Goal: Navigation & Orientation: Find specific page/section

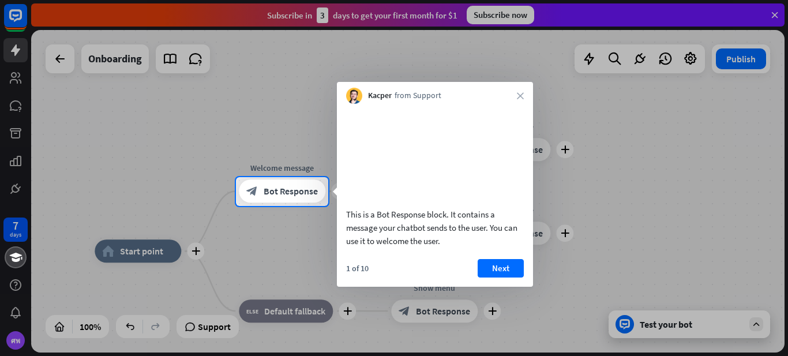
click at [731, 149] on div at bounding box center [394, 88] width 788 height 177
click at [13, 73] on div at bounding box center [394, 88] width 788 height 177
click at [776, 16] on div at bounding box center [394, 88] width 788 height 177
click at [327, 12] on div at bounding box center [394, 88] width 788 height 177
drag, startPoint x: 690, startPoint y: 335, endPoint x: 674, endPoint y: 336, distance: 15.6
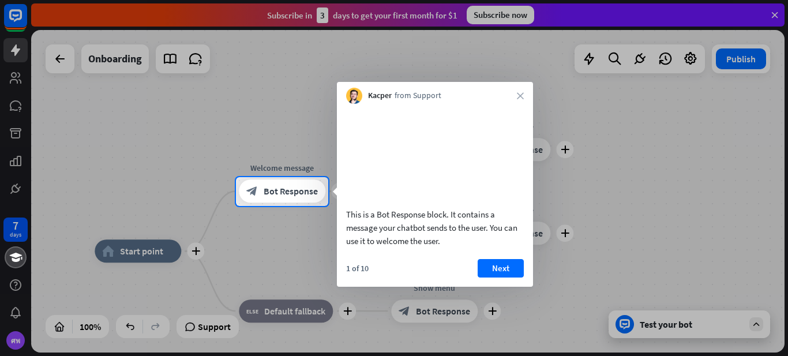
click at [688, 336] on div at bounding box center [394, 281] width 788 height 151
click at [438, 338] on div at bounding box center [394, 281] width 788 height 151
drag, startPoint x: 16, startPoint y: 339, endPoint x: 25, endPoint y: 261, distance: 79.0
click at [16, 339] on div at bounding box center [394, 281] width 788 height 151
click at [17, 63] on div at bounding box center [394, 88] width 788 height 177
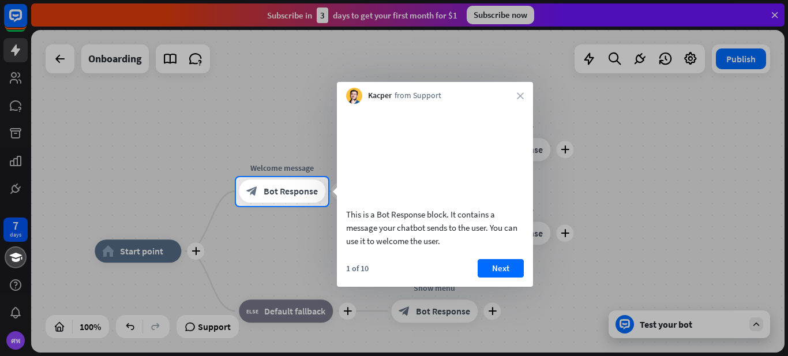
click at [14, 227] on div at bounding box center [394, 281] width 788 height 151
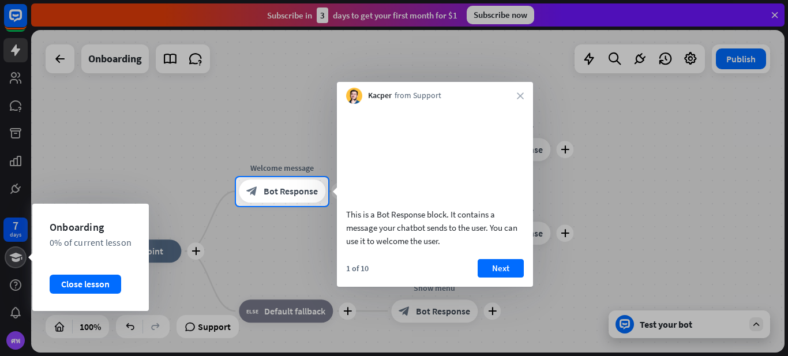
click at [14, 261] on icon at bounding box center [16, 257] width 14 height 14
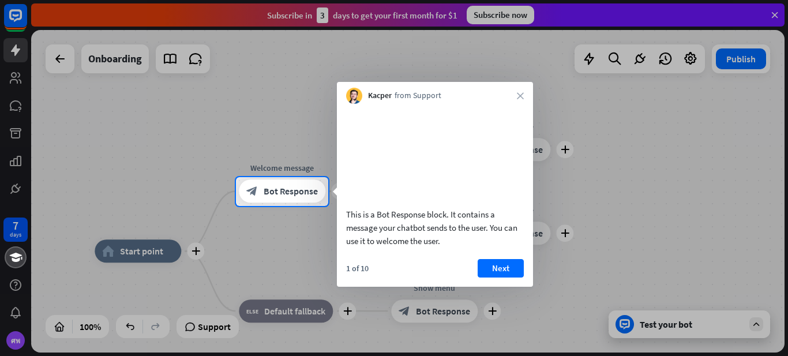
click at [14, 67] on div at bounding box center [394, 88] width 788 height 177
click at [17, 15] on div at bounding box center [394, 88] width 788 height 177
click at [519, 96] on icon "close" at bounding box center [520, 95] width 7 height 7
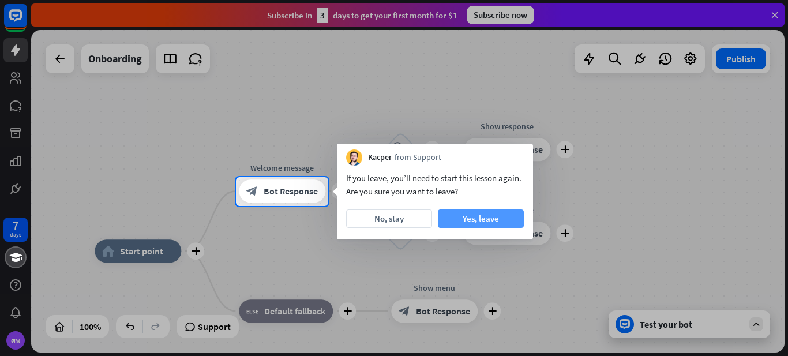
click at [488, 218] on button "Yes, leave" at bounding box center [481, 218] width 86 height 18
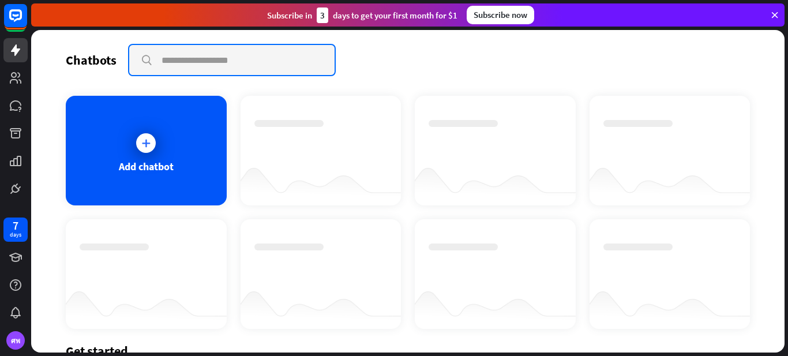
click at [234, 65] on input "text" at bounding box center [231, 60] width 205 height 30
click at [227, 61] on input "text" at bounding box center [231, 60] width 205 height 30
type input "*"
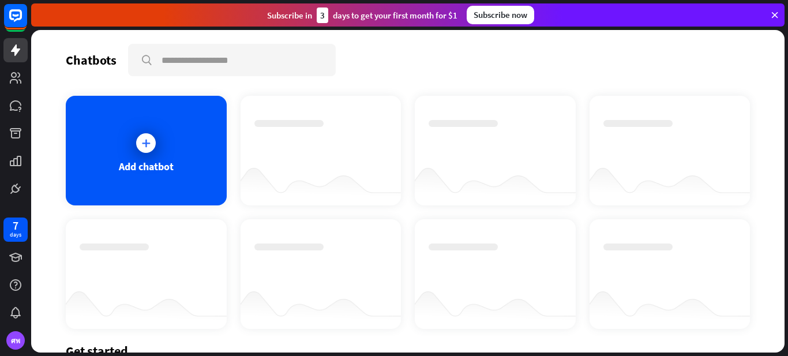
click at [503, 4] on div "Subscribe [DATE] to get your first month for $1 Subscribe now" at bounding box center [408, 14] width 754 height 23
click at [501, 10] on div "Subscribe now" at bounding box center [501, 15] width 68 height 18
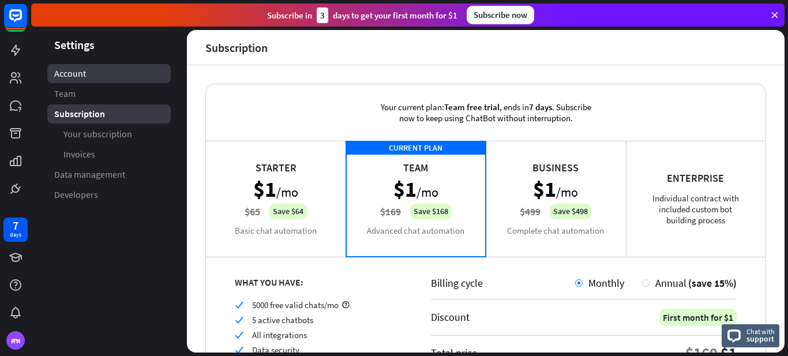
click at [76, 76] on span "Account" at bounding box center [70, 74] width 32 height 12
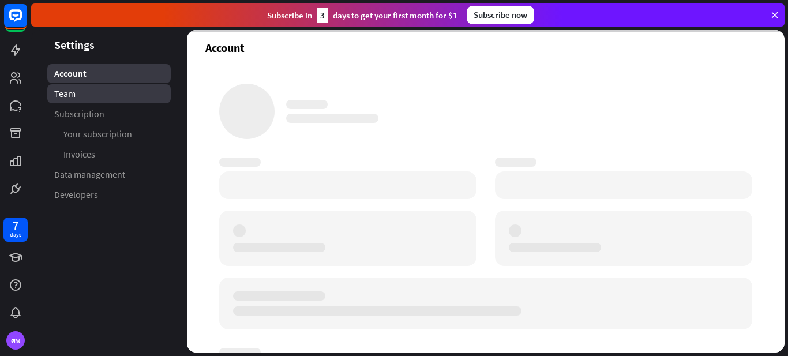
click at [65, 97] on span "Team" at bounding box center [64, 94] width 21 height 12
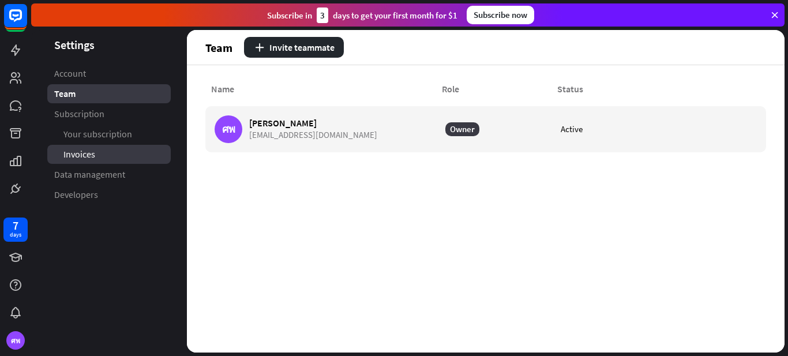
click at [94, 156] on span "Invoices" at bounding box center [79, 154] width 32 height 12
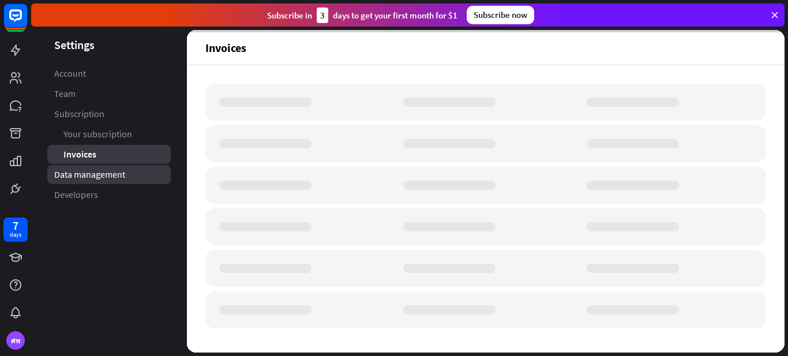
click at [88, 178] on span "Data management" at bounding box center [89, 175] width 71 height 12
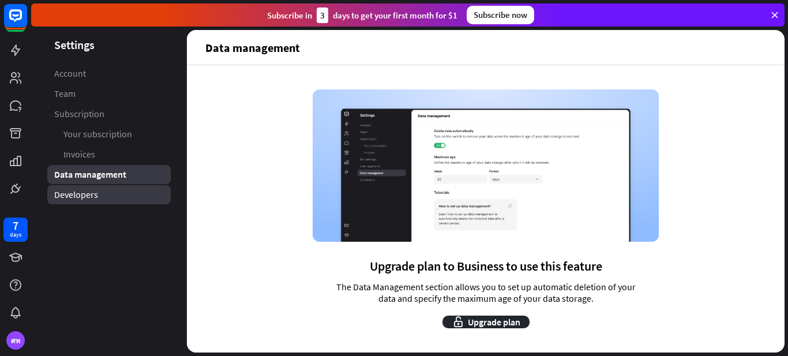
click at [83, 196] on span "Developers" at bounding box center [76, 195] width 44 height 12
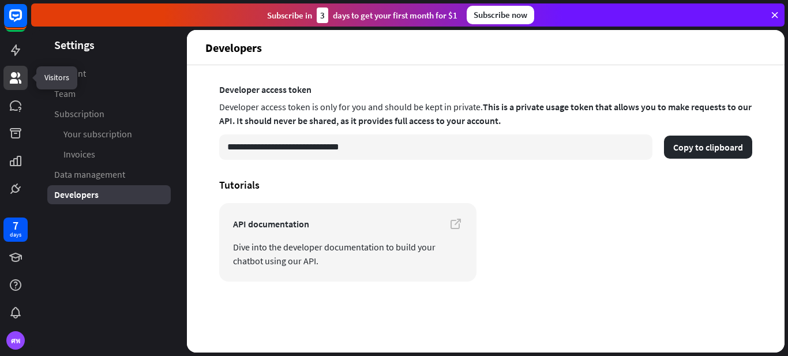
click at [16, 73] on icon at bounding box center [16, 78] width 14 height 14
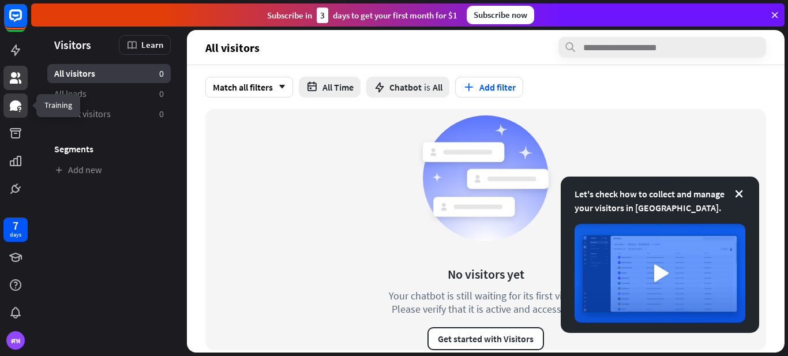
click at [14, 111] on icon at bounding box center [16, 106] width 14 height 14
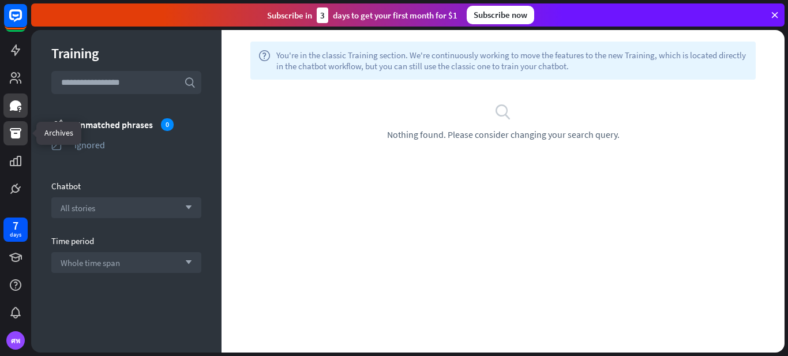
click at [14, 141] on link at bounding box center [15, 133] width 24 height 24
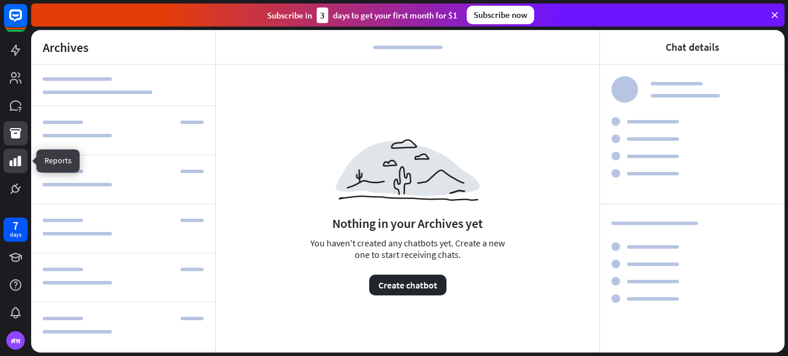
click at [17, 172] on link at bounding box center [15, 161] width 24 height 24
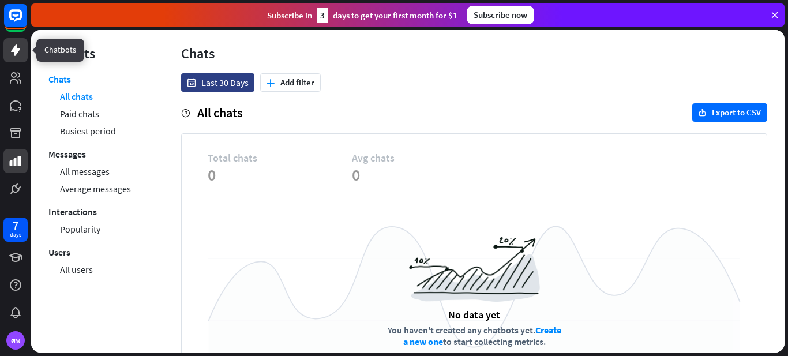
click at [12, 46] on icon at bounding box center [16, 50] width 14 height 14
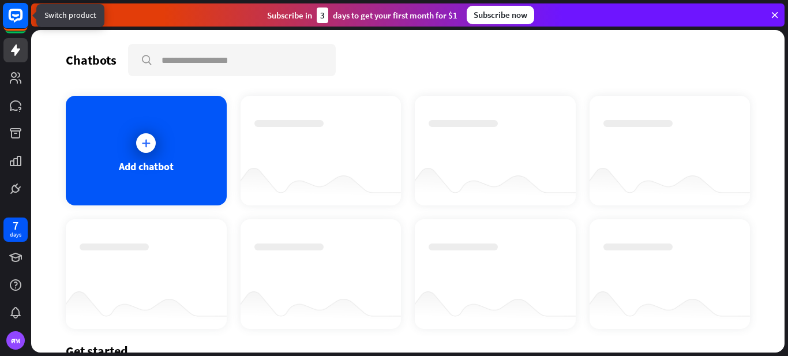
click at [18, 18] on icon at bounding box center [16, 16] width 14 height 14
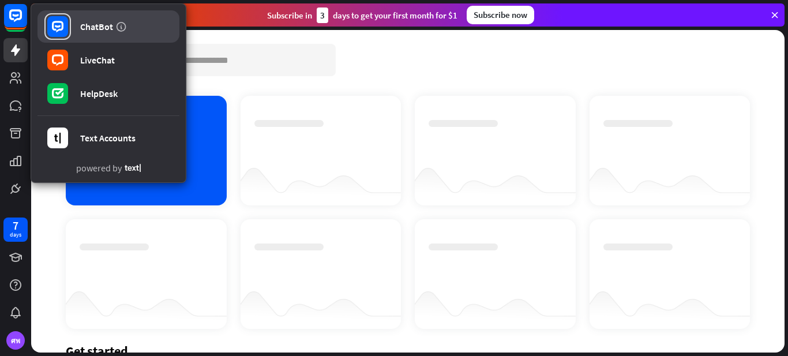
click at [128, 21] on link "ChatBot" at bounding box center [109, 26] width 142 height 32
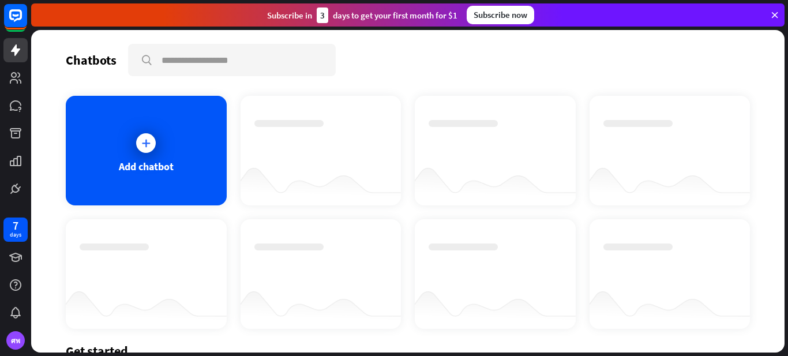
click at [428, 60] on div "Chatbots search" at bounding box center [408, 60] width 684 height 32
